Goal: Task Accomplishment & Management: Use online tool/utility

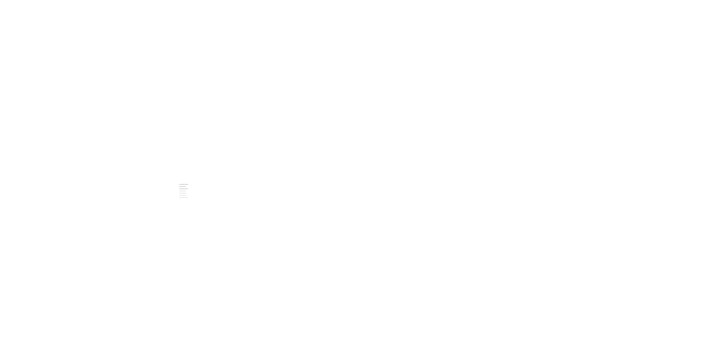
scroll to position [182, 0]
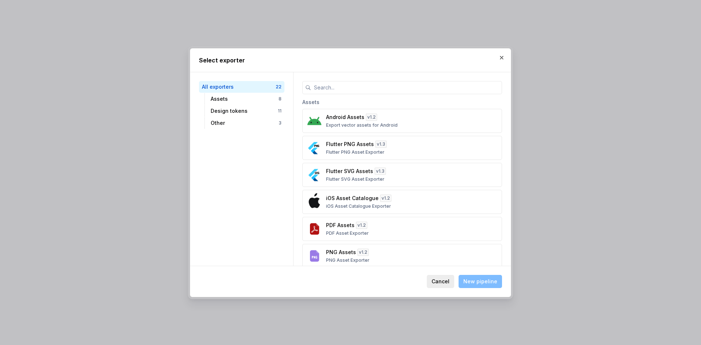
click at [447, 283] on span "Cancel" at bounding box center [440, 281] width 18 height 7
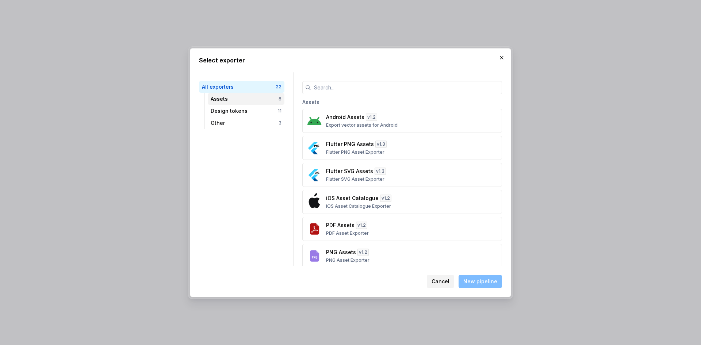
click at [231, 100] on div "Assets" at bounding box center [245, 98] width 68 height 7
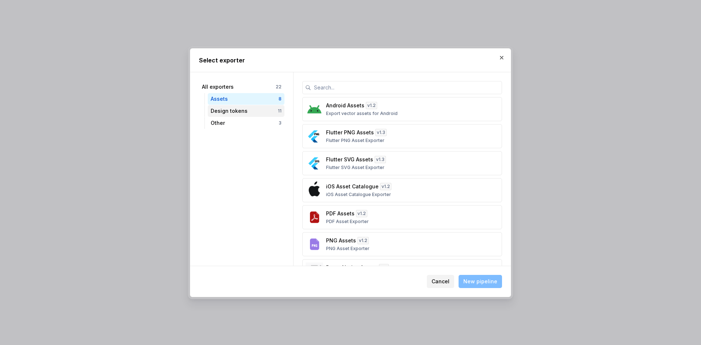
click at [231, 111] on div "Design tokens" at bounding box center [244, 110] width 67 height 7
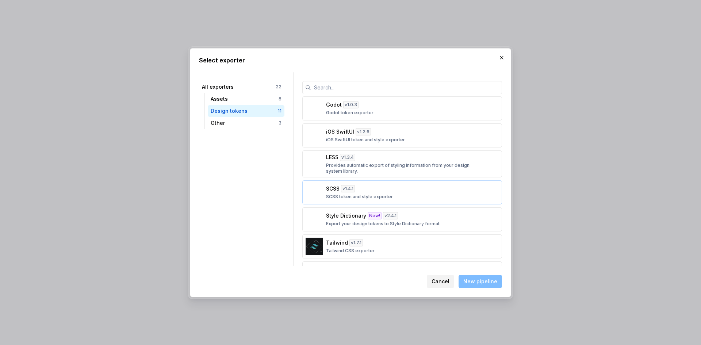
scroll to position [109, 0]
click at [381, 197] on p "SCSS token and style exporter" at bounding box center [359, 196] width 67 height 6
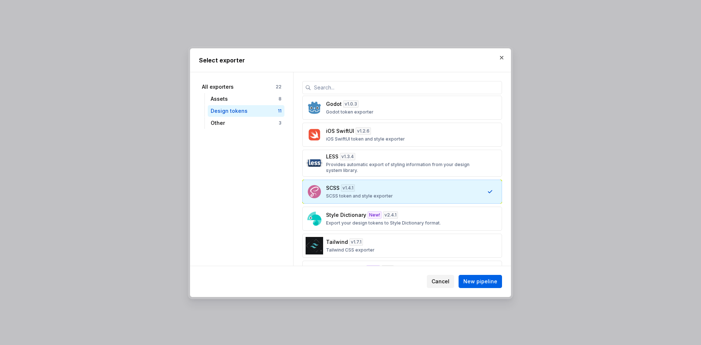
click at [474, 282] on span "New pipeline" at bounding box center [480, 281] width 34 height 7
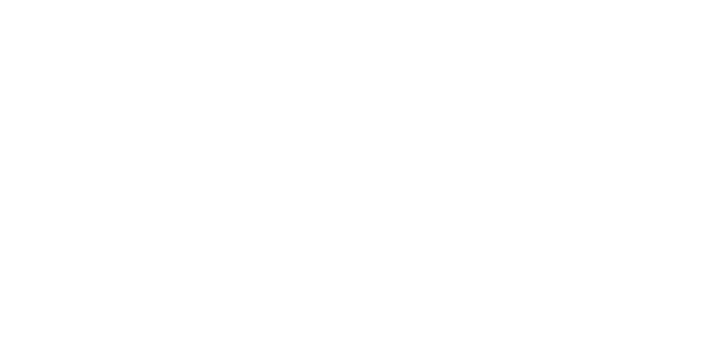
type textarea "*"
